Goal: Task Accomplishment & Management: Use online tool/utility

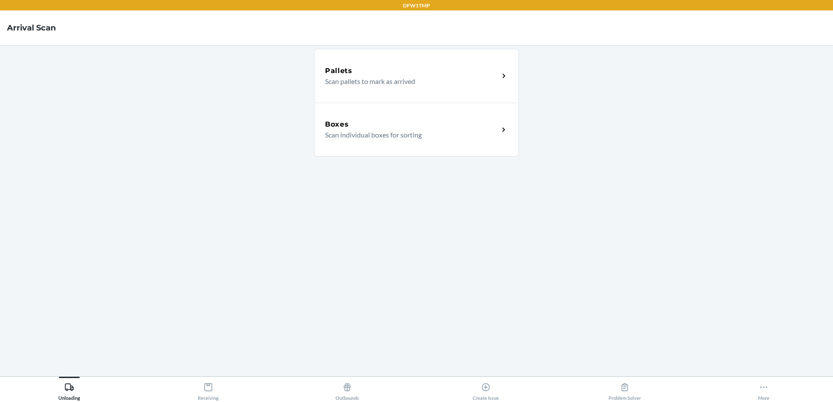
click at [358, 74] on div "Pallets" at bounding box center [412, 71] width 174 height 10
click at [378, 117] on div "Boxes Scan individual boxes for sorting" at bounding box center [416, 130] width 205 height 54
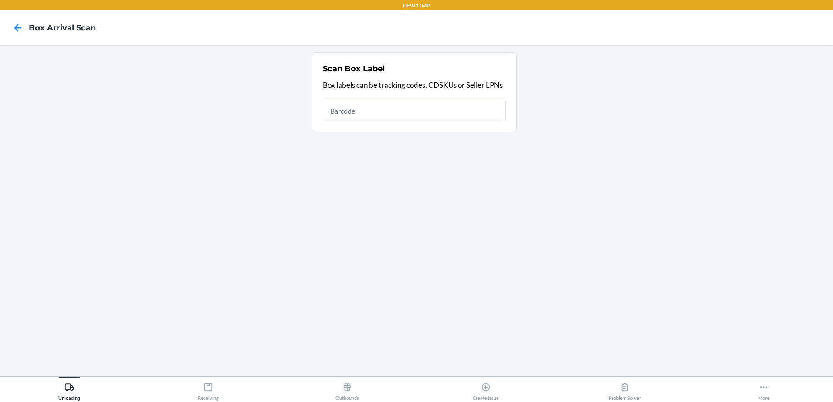
click at [402, 143] on section "Scan Box Label Box labels can be tracking codes, CDSKUs or Seller LPNs" at bounding box center [416, 210] width 819 height 317
click at [391, 111] on input "text" at bounding box center [414, 111] width 183 height 21
click at [14, 24] on icon at bounding box center [17, 27] width 15 height 15
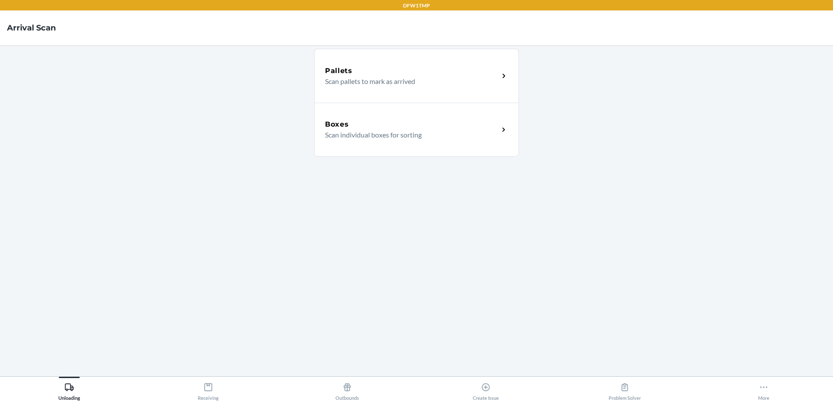
click at [342, 139] on p "Scan individual boxes for sorting" at bounding box center [408, 135] width 167 height 10
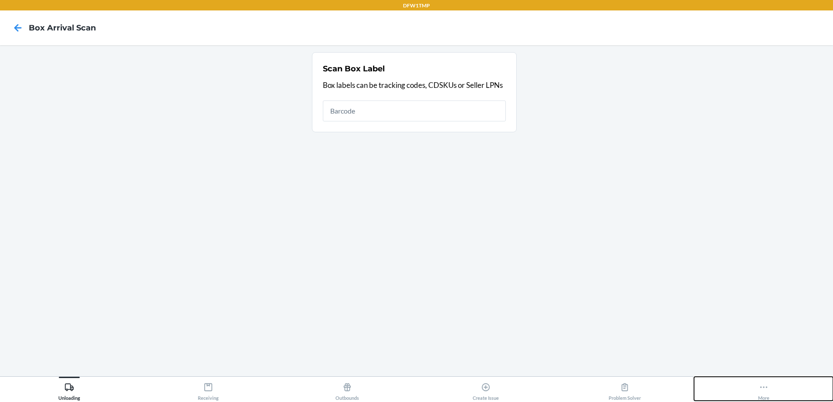
click at [765, 387] on icon at bounding box center [764, 388] width 10 height 10
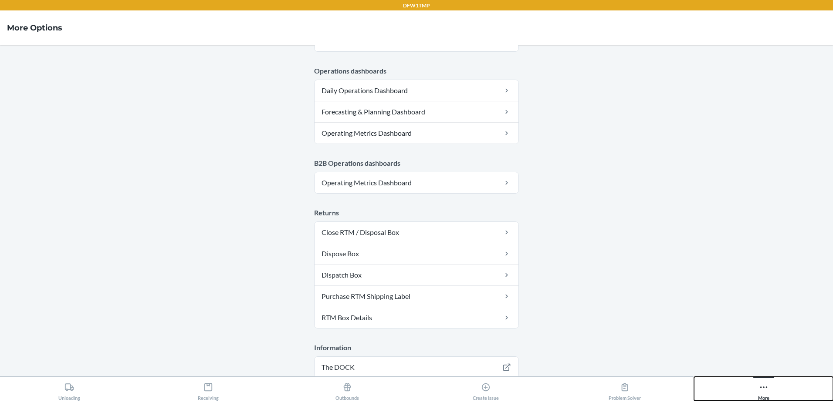
scroll to position [435, 0]
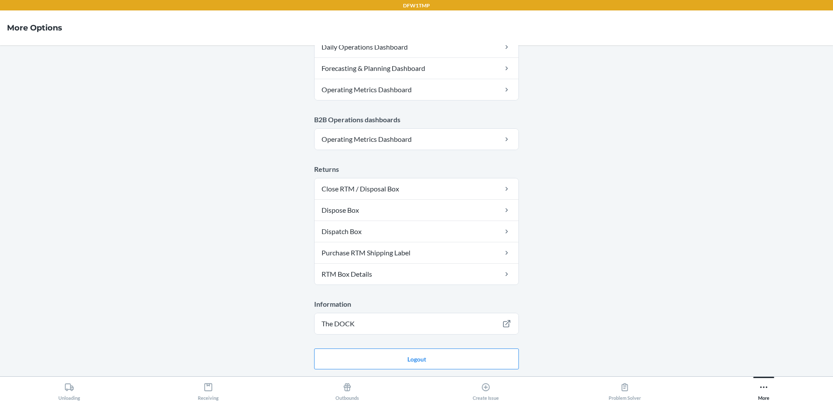
click at [379, 370] on main "Account Account shwilliams Warehouse ID DFW1TMP Language English Tools Carton S…" at bounding box center [416, 210] width 833 height 331
click at [379, 365] on button "Logout" at bounding box center [416, 359] width 205 height 21
